Goal: Task Accomplishment & Management: Manage account settings

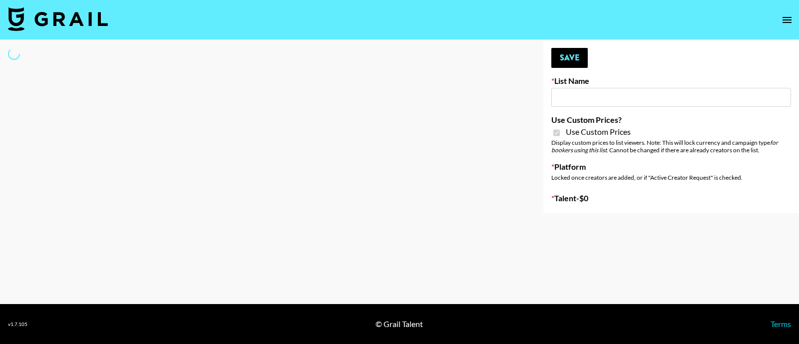
type input "TripleTen"
checkbox input "true"
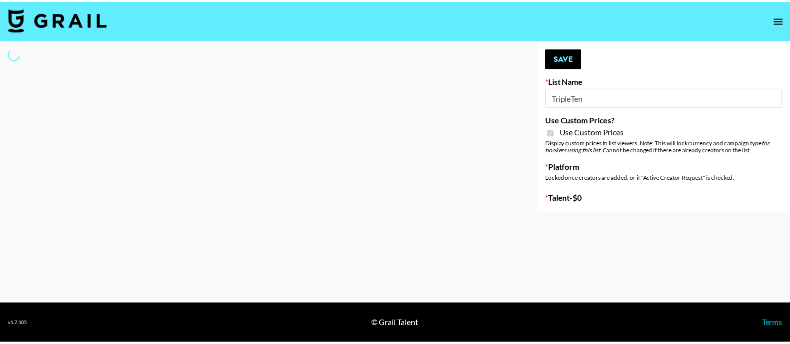
select select "Brand"
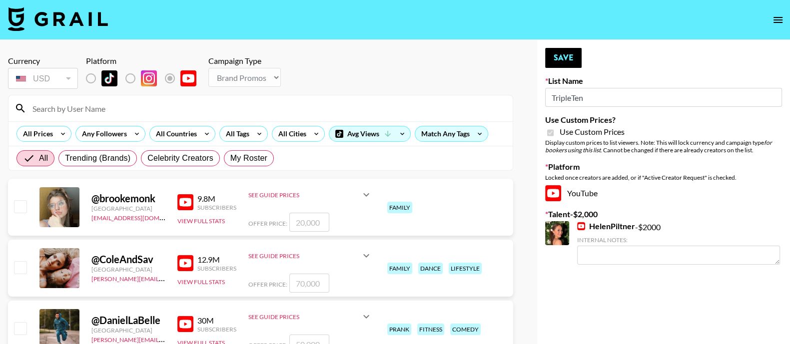
click at [140, 111] on input at bounding box center [266, 108] width 480 height 16
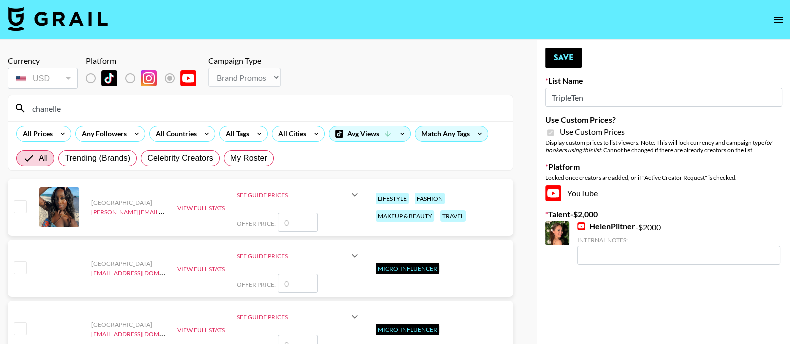
type input "chanelle"
click at [24, 205] on input "checkbox" at bounding box center [20, 206] width 12 height 12
click at [18, 209] on input "checkbox" at bounding box center [20, 206] width 12 height 12
click at [306, 226] on input "number" at bounding box center [298, 222] width 40 height 19
checkbox input "true"
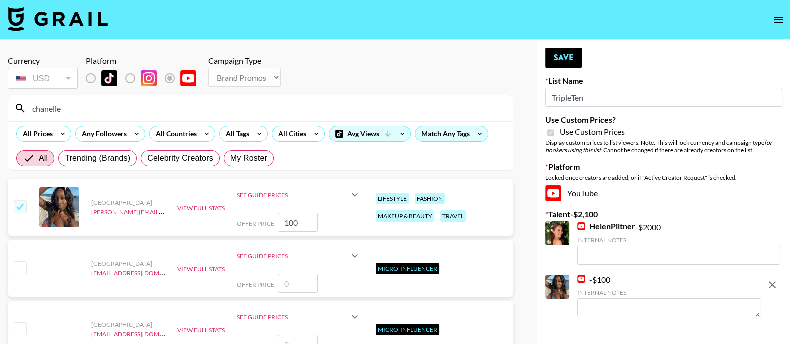
drag, startPoint x: 306, startPoint y: 225, endPoint x: 281, endPoint y: 226, distance: 25.0
click at [284, 226] on input "100" at bounding box center [298, 222] width 40 height 19
click at [307, 224] on input "100" at bounding box center [298, 222] width 40 height 19
type input "1"
checkbox input "false"
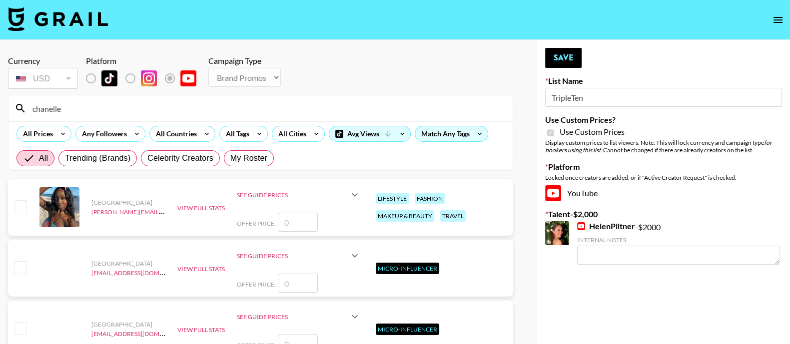
checkbox input "true"
type input "500"
click at [395, 63] on div "Currency USD USD ​ Platform Campaign Type Choose Type... Song Promos Brand Prom…" at bounding box center [260, 73] width 505 height 35
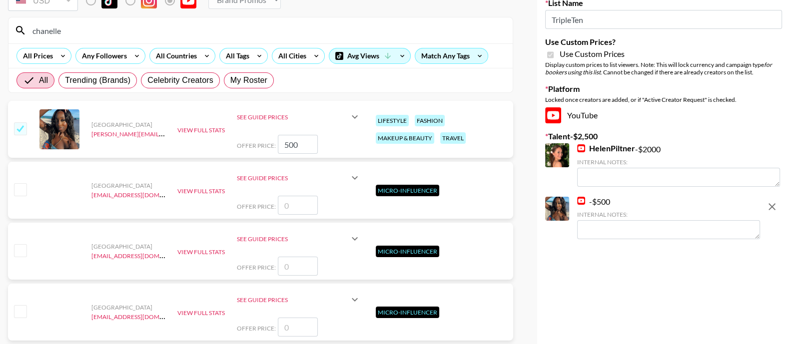
scroll to position [125, 0]
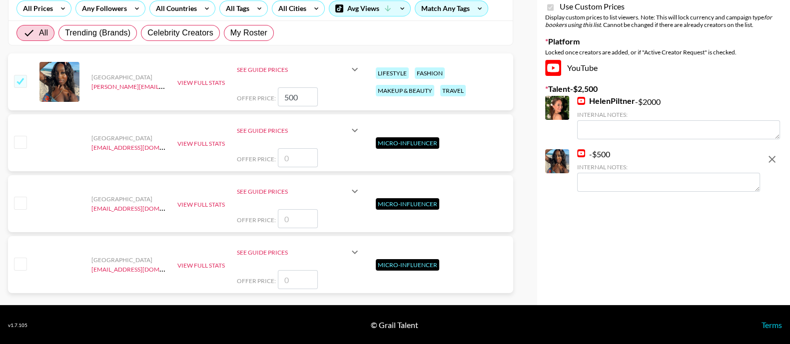
click at [532, 286] on div "Currency USD USD ​ Platform Campaign Type Choose Type... Song Promos Brand Prom…" at bounding box center [395, 110] width 790 height 391
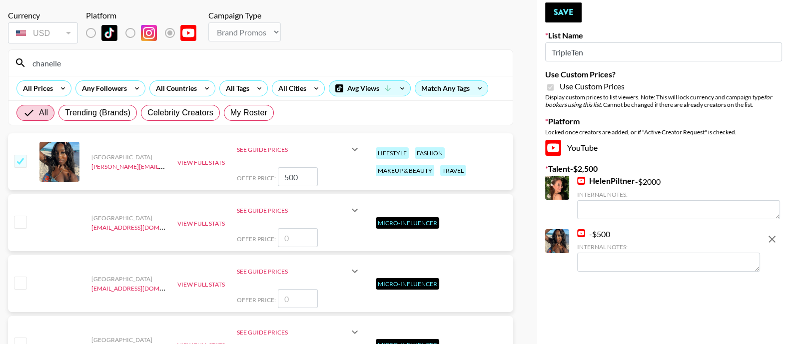
scroll to position [0, 0]
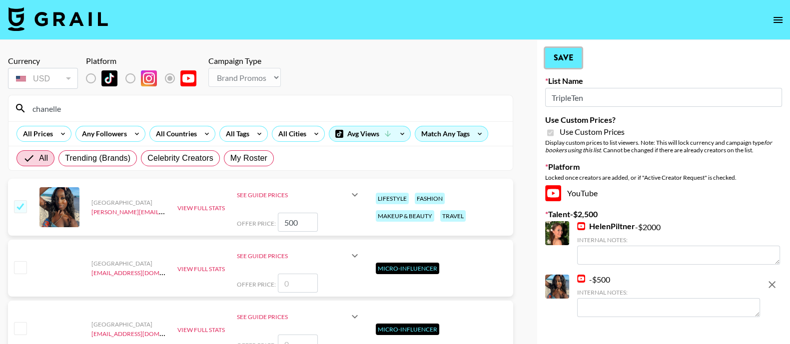
click at [563, 64] on button "Save" at bounding box center [563, 58] width 36 height 20
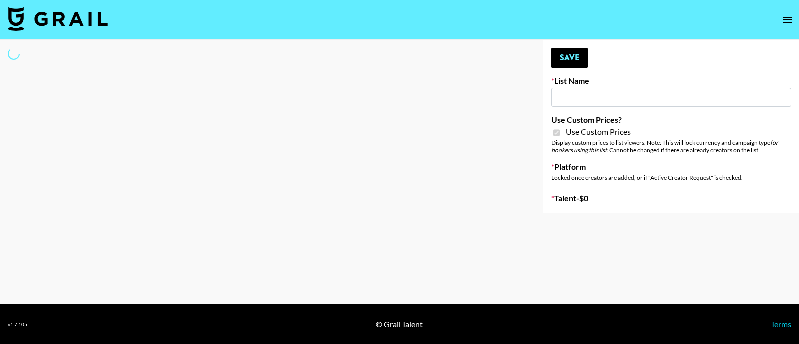
type input "TripleTen"
checkbox input "true"
select select "Brand"
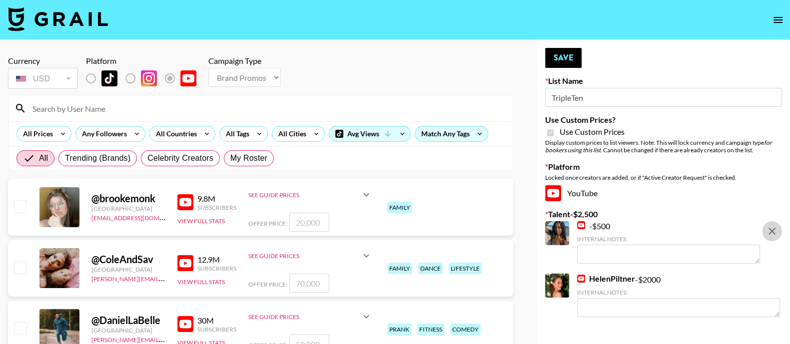
click at [770, 232] on icon "remove" at bounding box center [771, 231] width 7 height 7
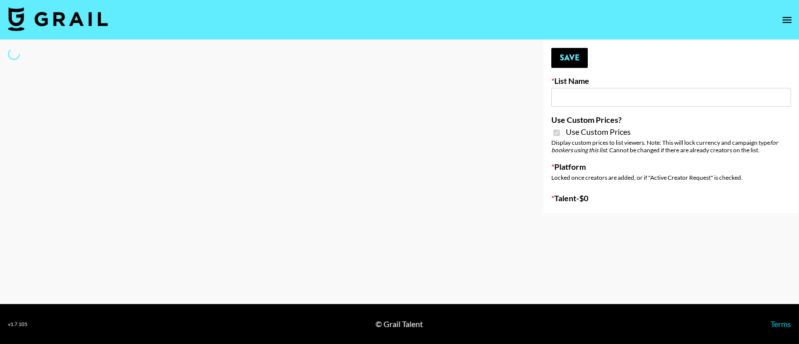
type input "Hetras"
checkbox input "true"
select select "Brand"
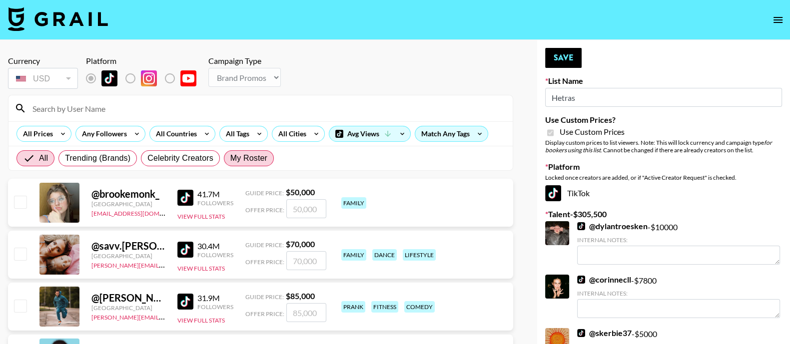
click at [252, 154] on span "My Roster" at bounding box center [248, 158] width 37 height 12
click at [230, 158] on input "My Roster" at bounding box center [230, 158] width 0 height 0
radio input "true"
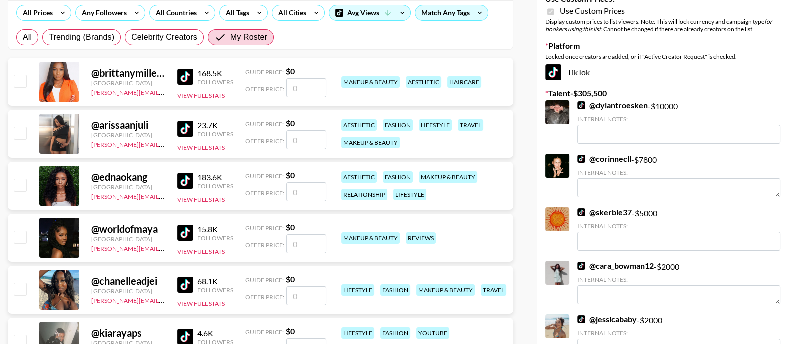
scroll to position [124, 0]
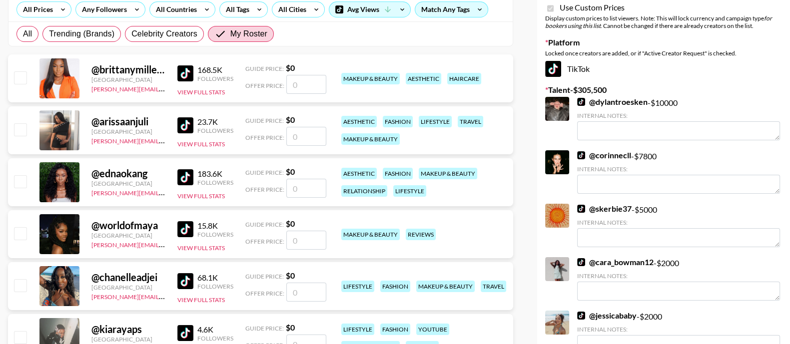
click at [305, 186] on input "number" at bounding box center [306, 188] width 40 height 19
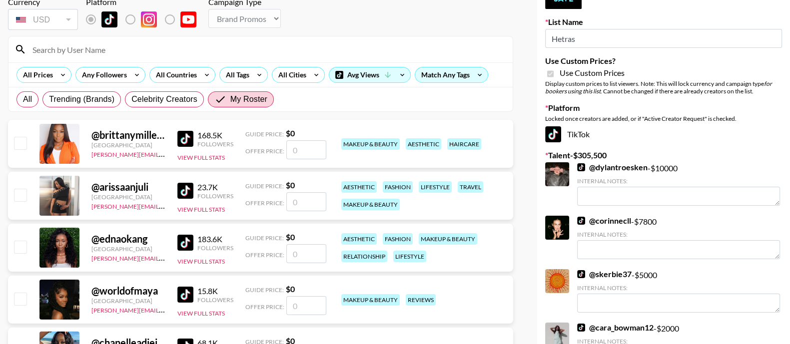
scroll to position [187, 0]
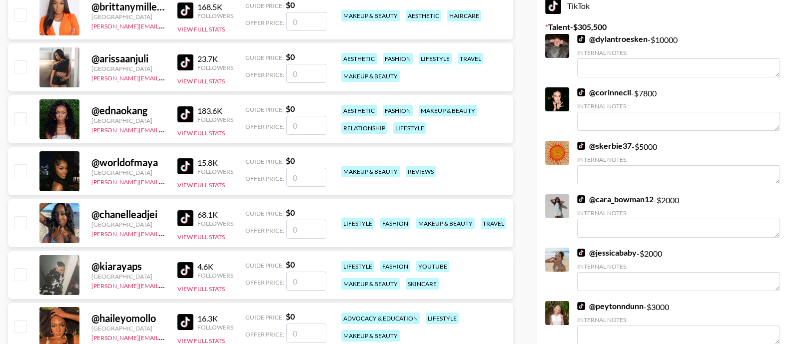
click at [301, 122] on input "number" at bounding box center [306, 125] width 40 height 19
checkbox input "true"
type input "2300"
click at [302, 145] on div "@ ednaokang [GEOGRAPHIC_DATA] [PERSON_NAME][EMAIL_ADDRESS][DOMAIN_NAME] 183.6K …" at bounding box center [260, 121] width 505 height 52
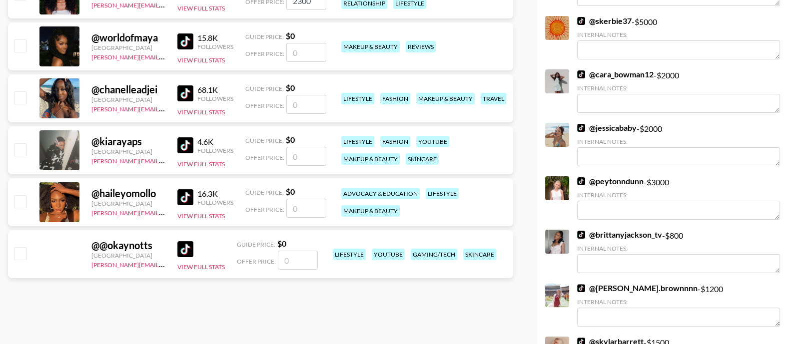
click at [308, 208] on input "number" at bounding box center [306, 208] width 40 height 19
checkbox input "true"
type input "1000"
click at [306, 103] on input "number" at bounding box center [306, 104] width 40 height 19
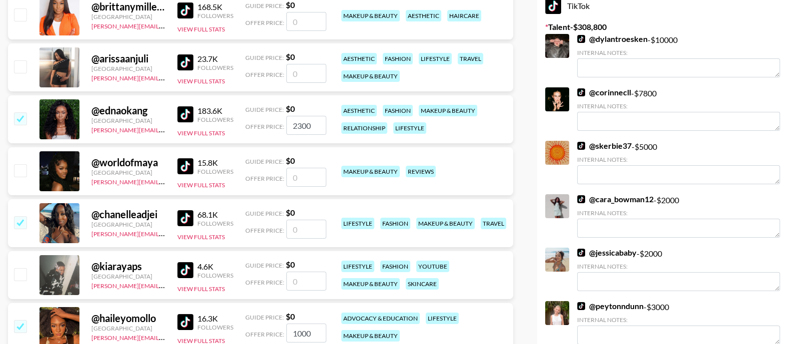
checkbox input "true"
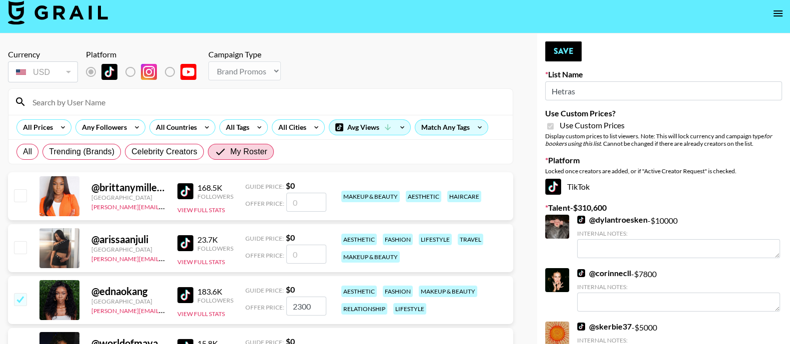
scroll to position [0, 0]
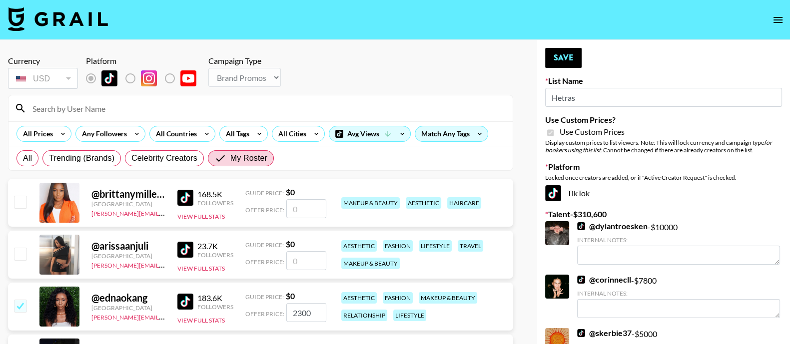
type input "1800"
click at [317, 205] on input "number" at bounding box center [306, 208] width 40 height 19
checkbox input "true"
type input "3000"
click at [574, 60] on button "Save" at bounding box center [563, 58] width 36 height 20
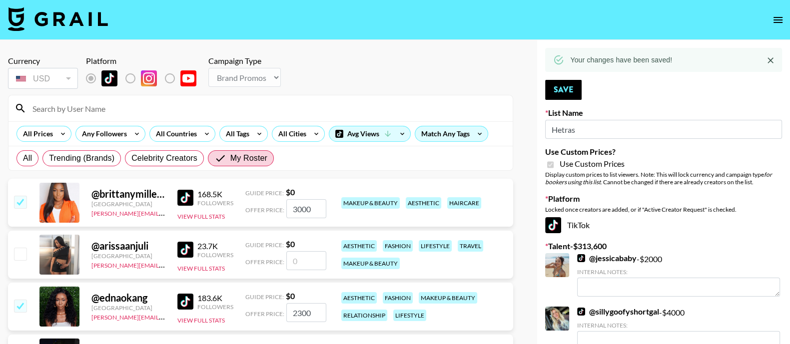
drag, startPoint x: 317, startPoint y: 212, endPoint x: 281, endPoint y: 216, distance: 36.2
click at [281, 216] on div "Offer Price: 3000" at bounding box center [285, 208] width 81 height 19
checkbox input "false"
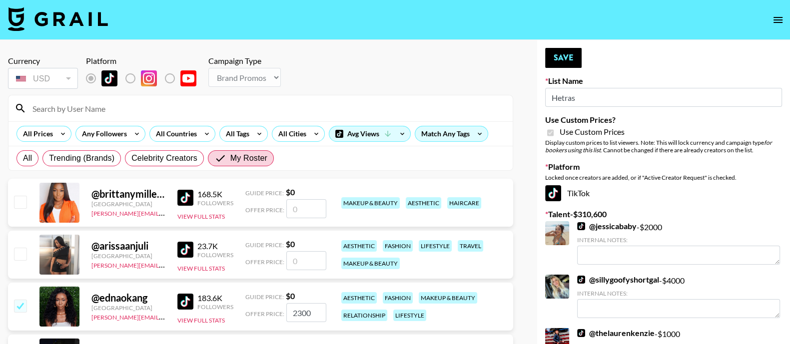
checkbox input "true"
type input "1"
checkbox input "false"
checkbox input "true"
type input "3250"
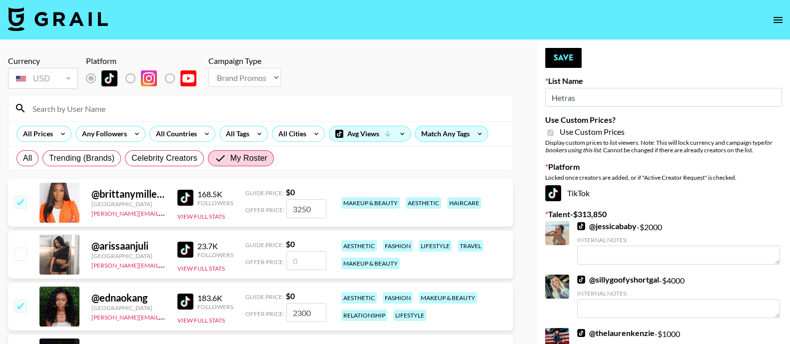
click at [337, 158] on div "All Trending (Brands) Celebrity Creators My Roster" at bounding box center [260, 158] width 504 height 24
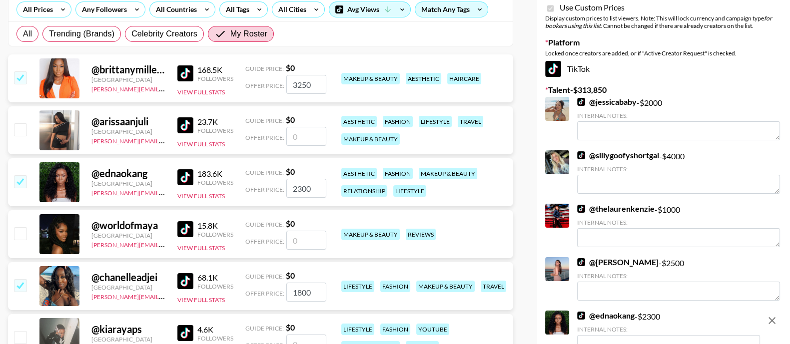
click at [304, 188] on input "2300" at bounding box center [306, 188] width 40 height 19
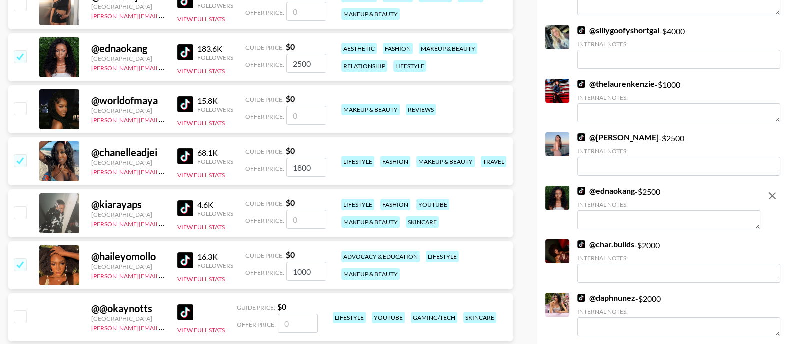
scroll to position [249, 0]
type input "2500"
click at [302, 267] on input "1000" at bounding box center [306, 271] width 40 height 19
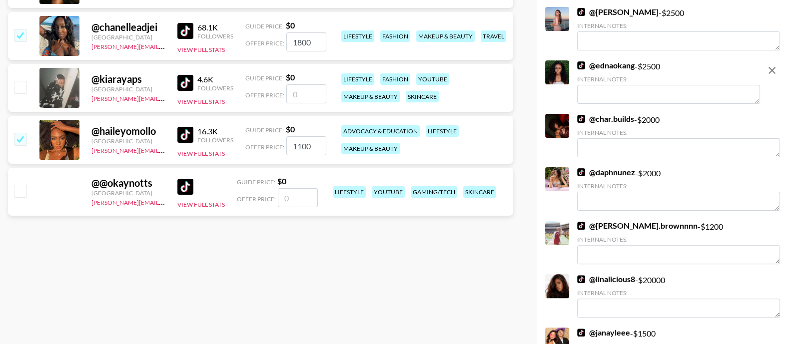
type input "1100"
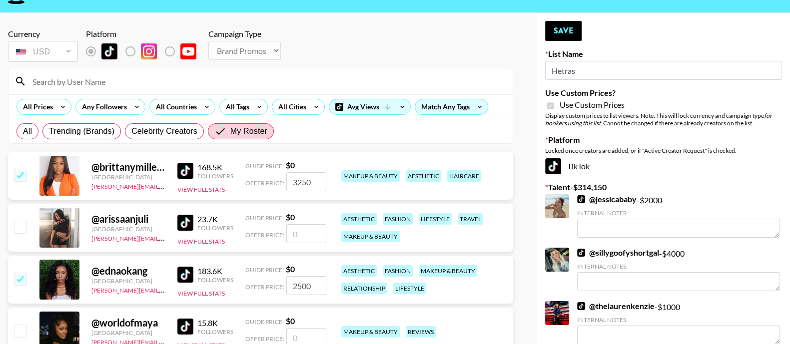
scroll to position [0, 0]
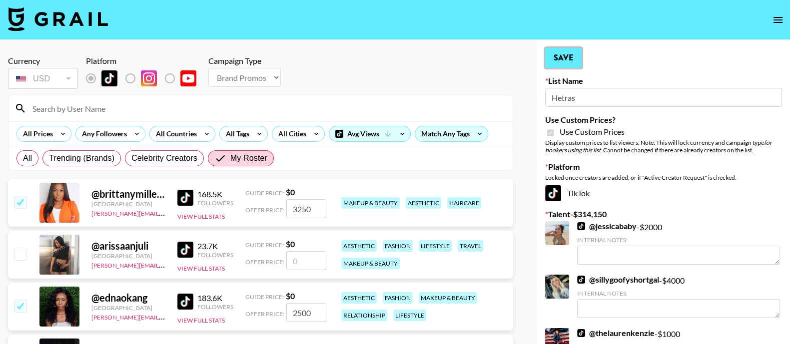
click at [572, 53] on button "Save" at bounding box center [563, 58] width 36 height 20
